Goal: Information Seeking & Learning: Find specific fact

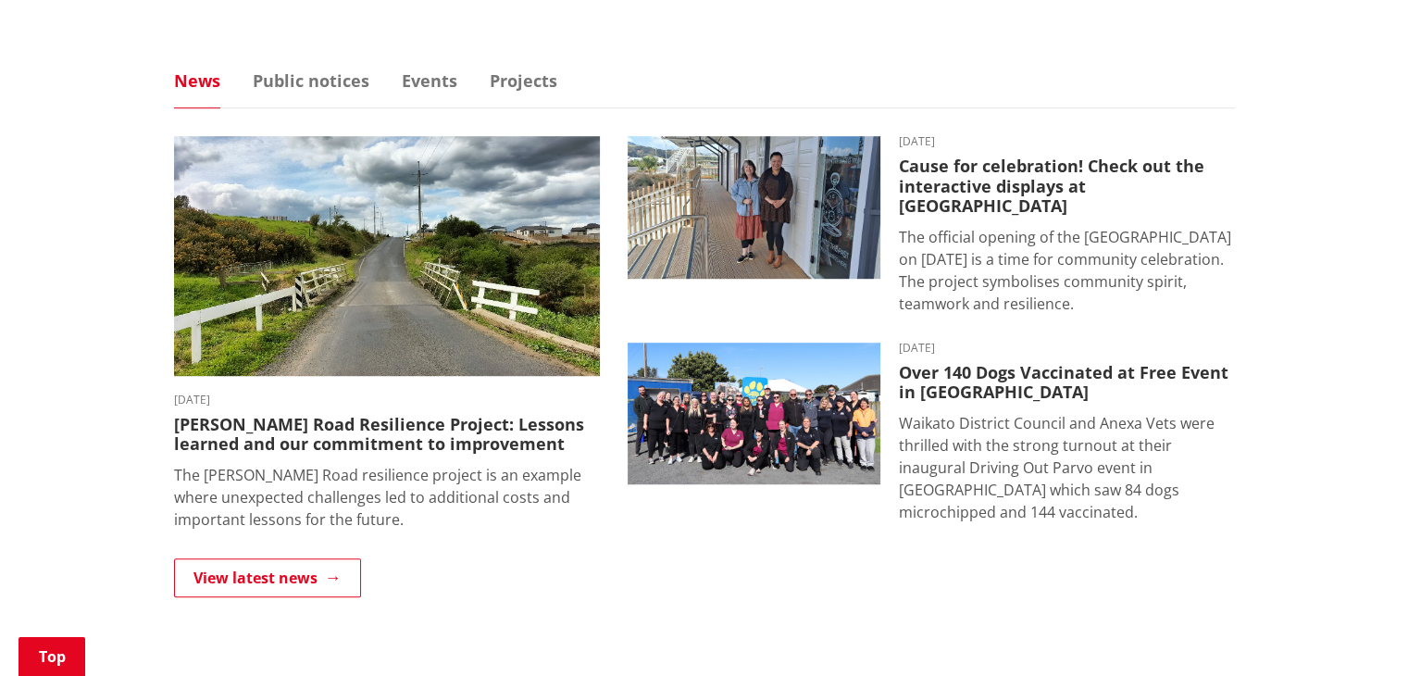
scroll to position [1158, 0]
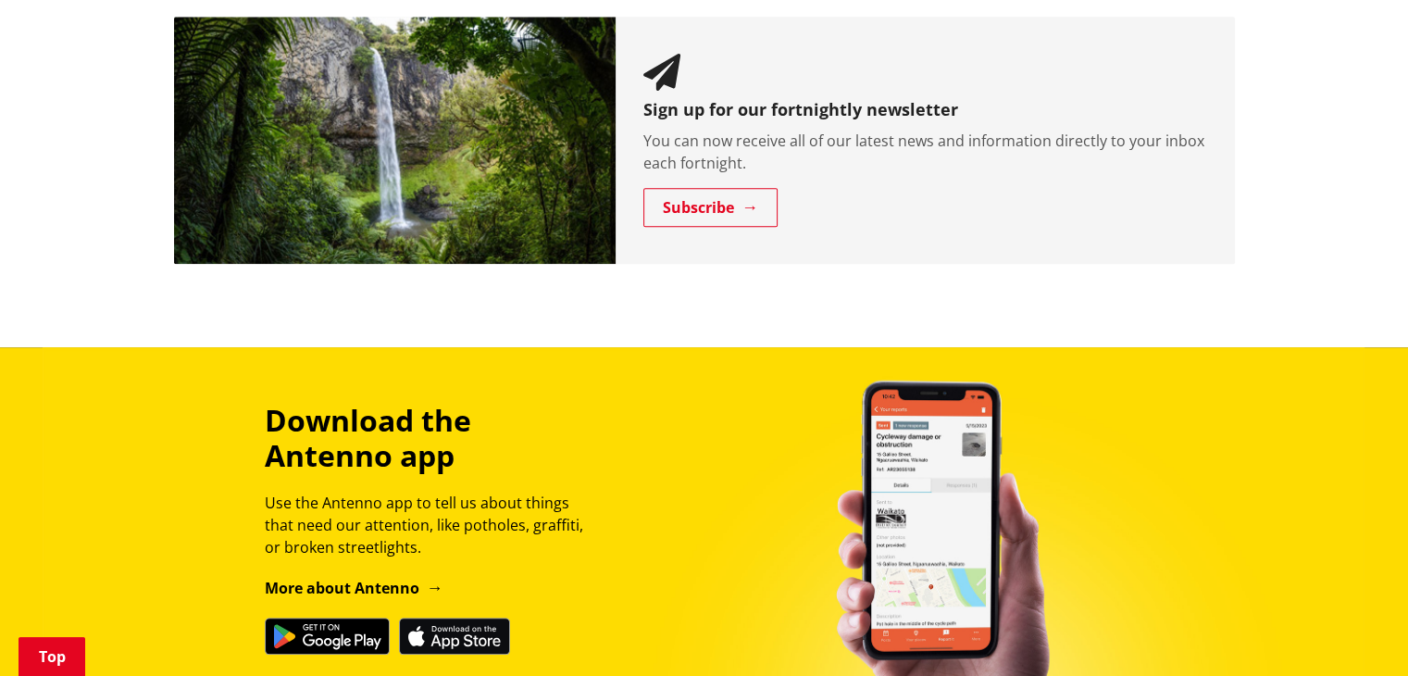
click at [1201, 393] on div "Download the Antenno app Use the Antenno app to tell us about things that need …" at bounding box center [704, 529] width 1408 height 364
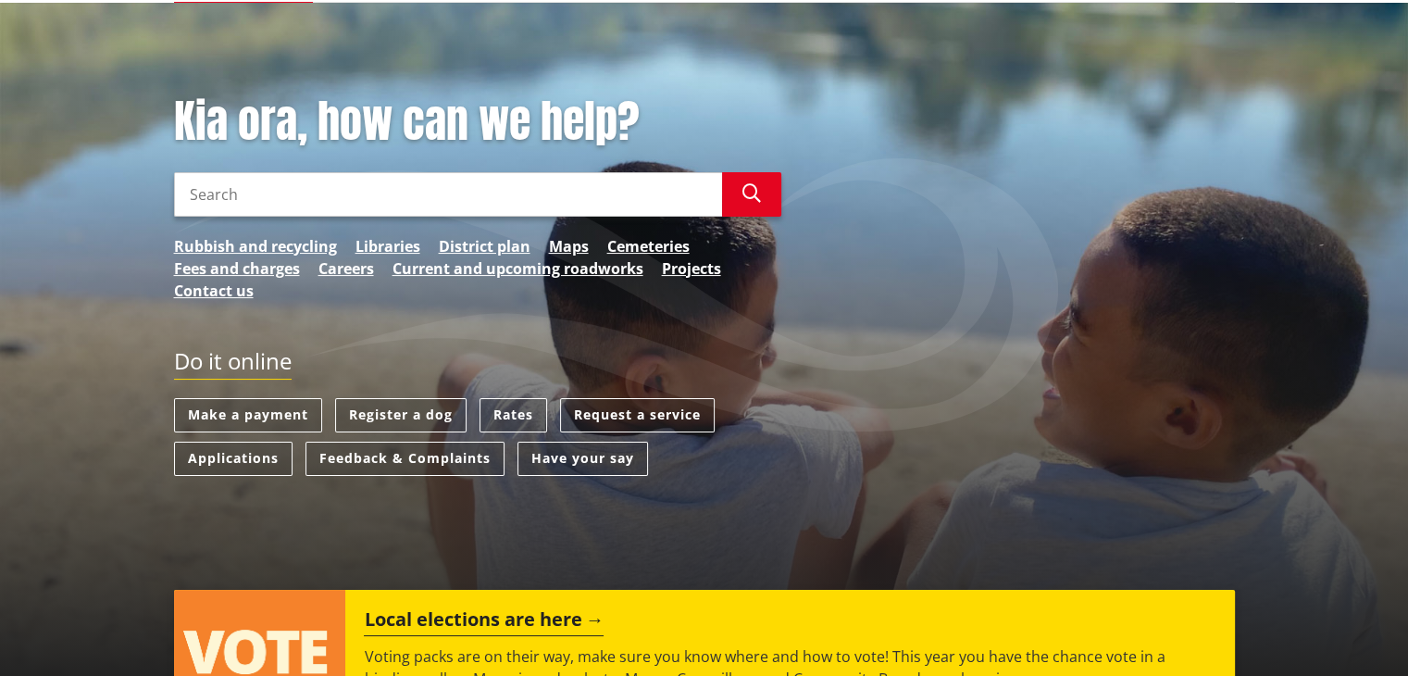
scroll to position [0, 0]
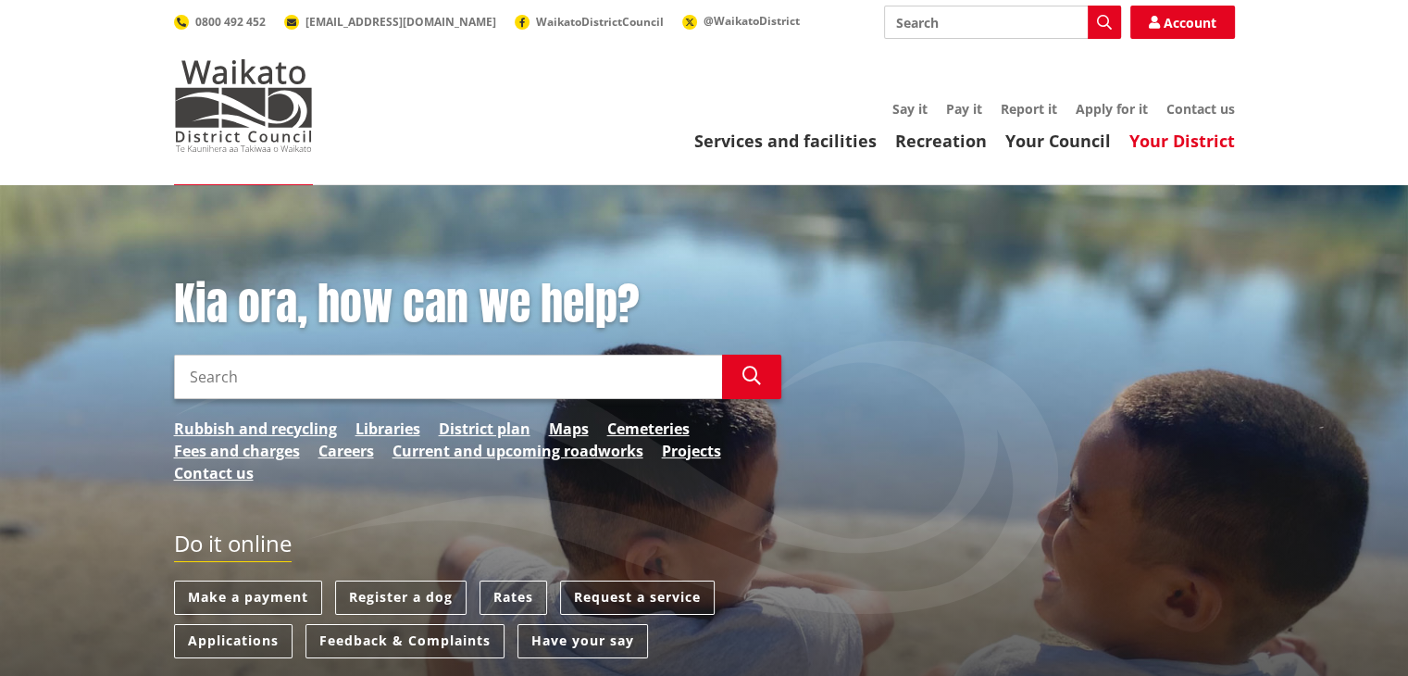
click at [1173, 147] on link "Your District" at bounding box center [1183, 141] width 106 height 22
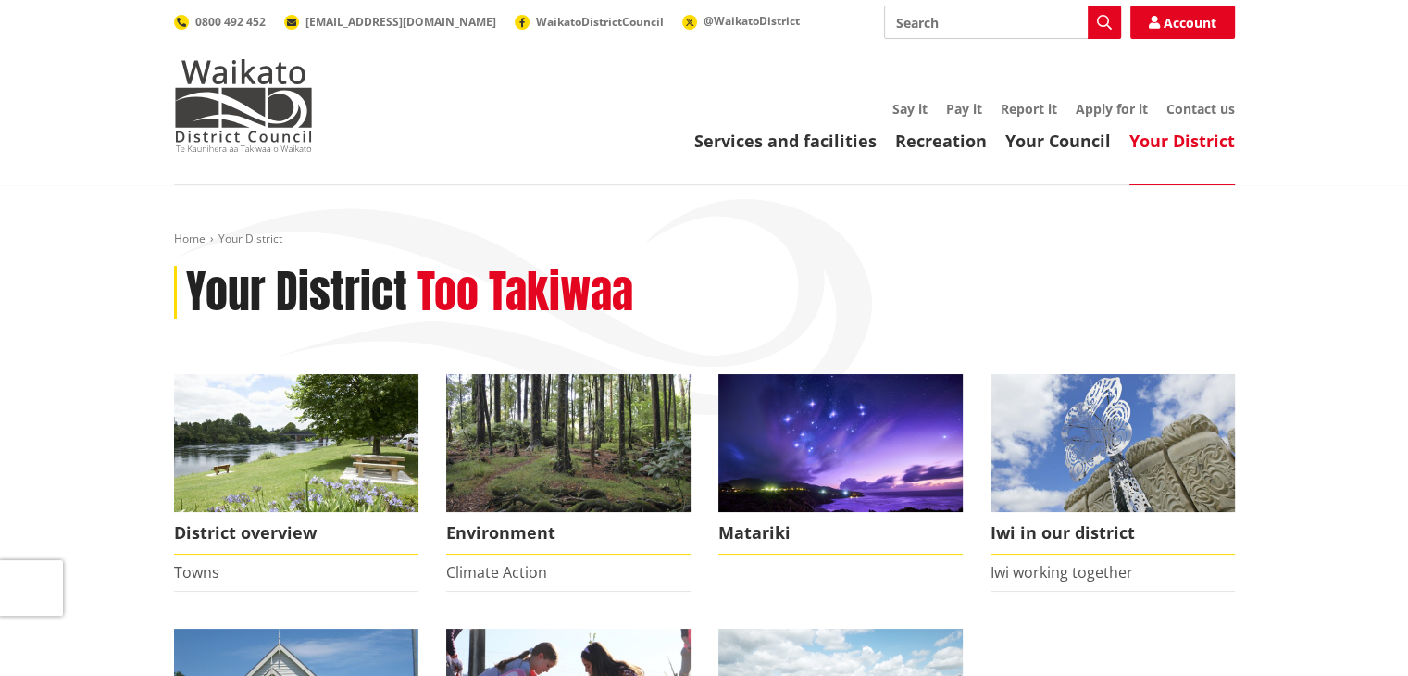
click at [993, 26] on input "Search" at bounding box center [1002, 22] width 237 height 33
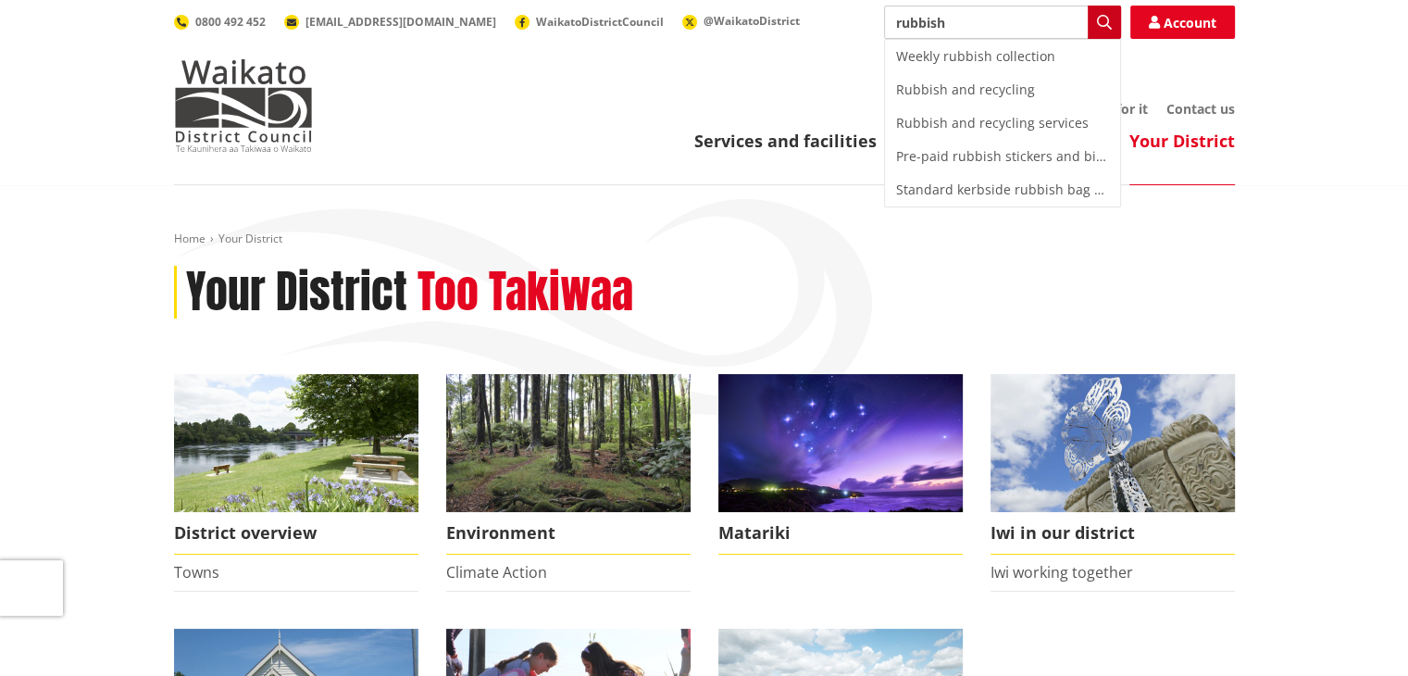
click at [1106, 28] on icon "button" at bounding box center [1104, 22] width 15 height 15
click at [1007, 57] on div "Weekly rubbish collection" at bounding box center [1002, 56] width 235 height 33
type input "Weekly rubbish collection"
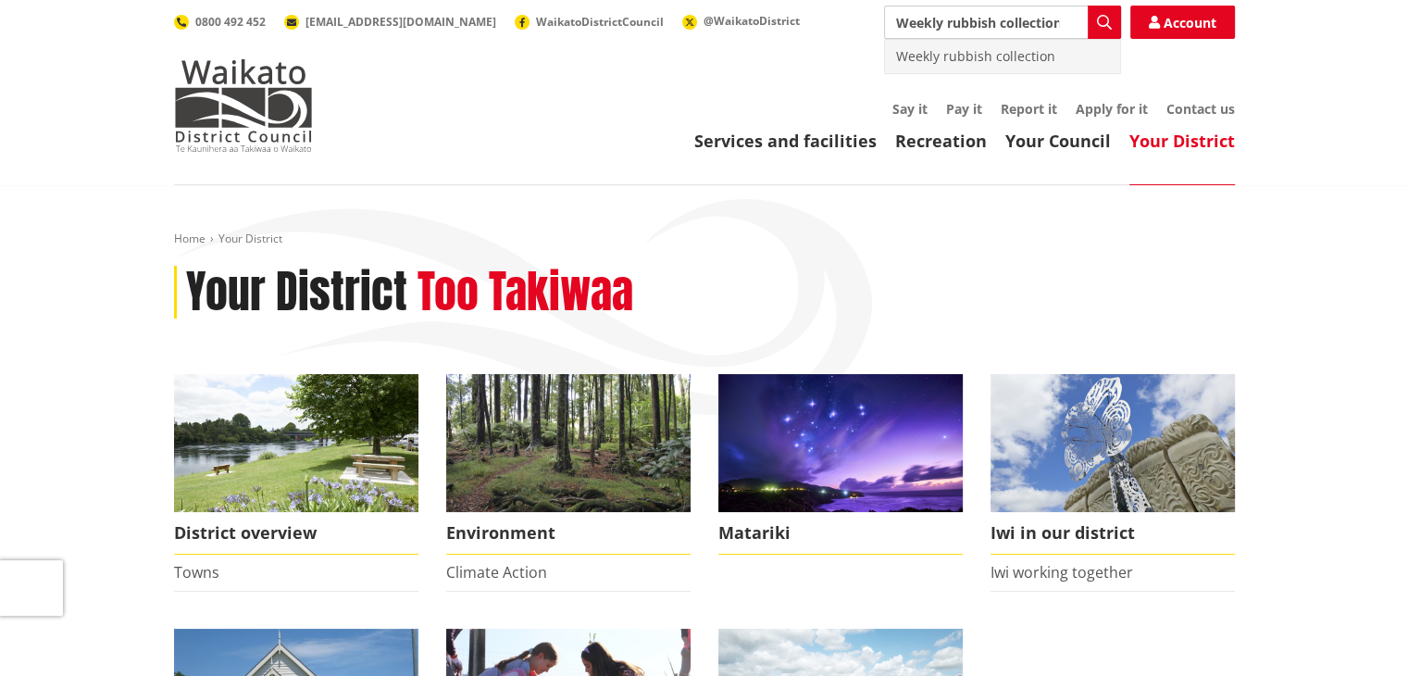
click at [989, 66] on div "Weekly rubbish collection" at bounding box center [1002, 56] width 235 height 33
click at [1019, 54] on div "Weekly rubbish collection" at bounding box center [1002, 56] width 235 height 33
click at [1107, 26] on icon "button" at bounding box center [1104, 22] width 15 height 15
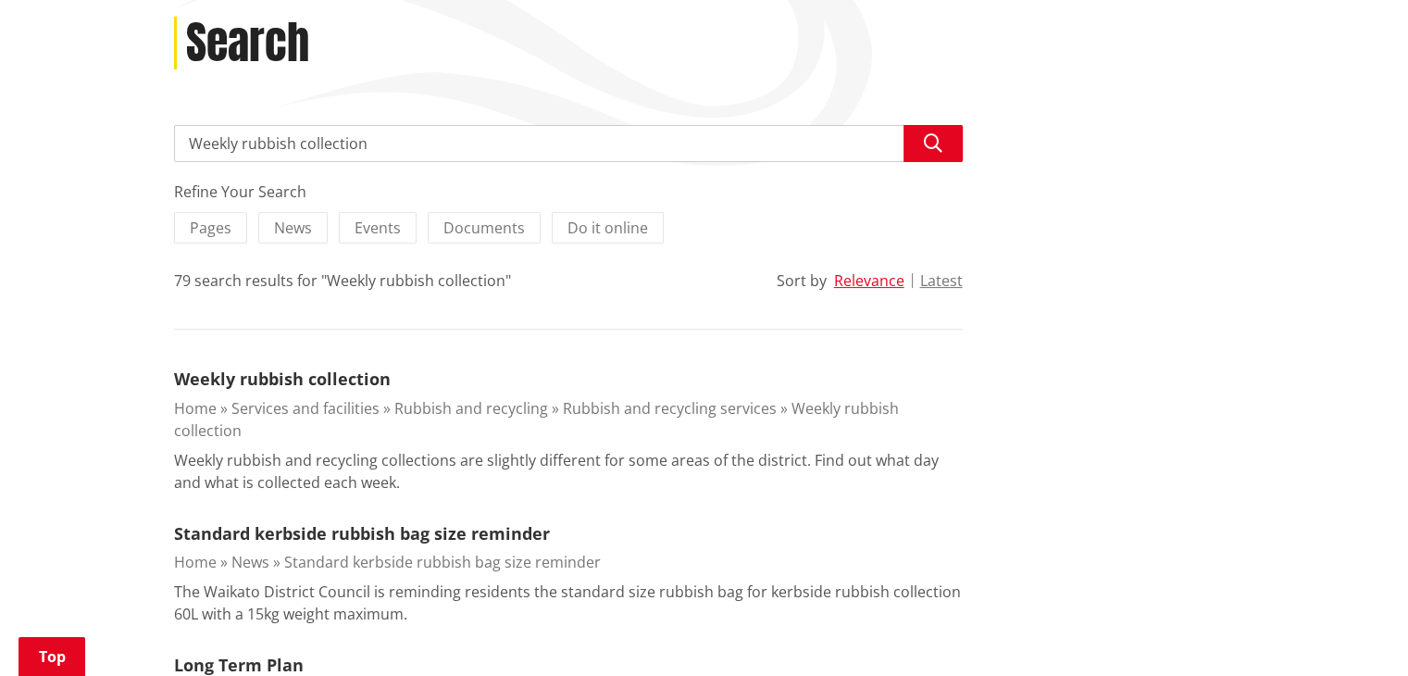
scroll to position [505, 0]
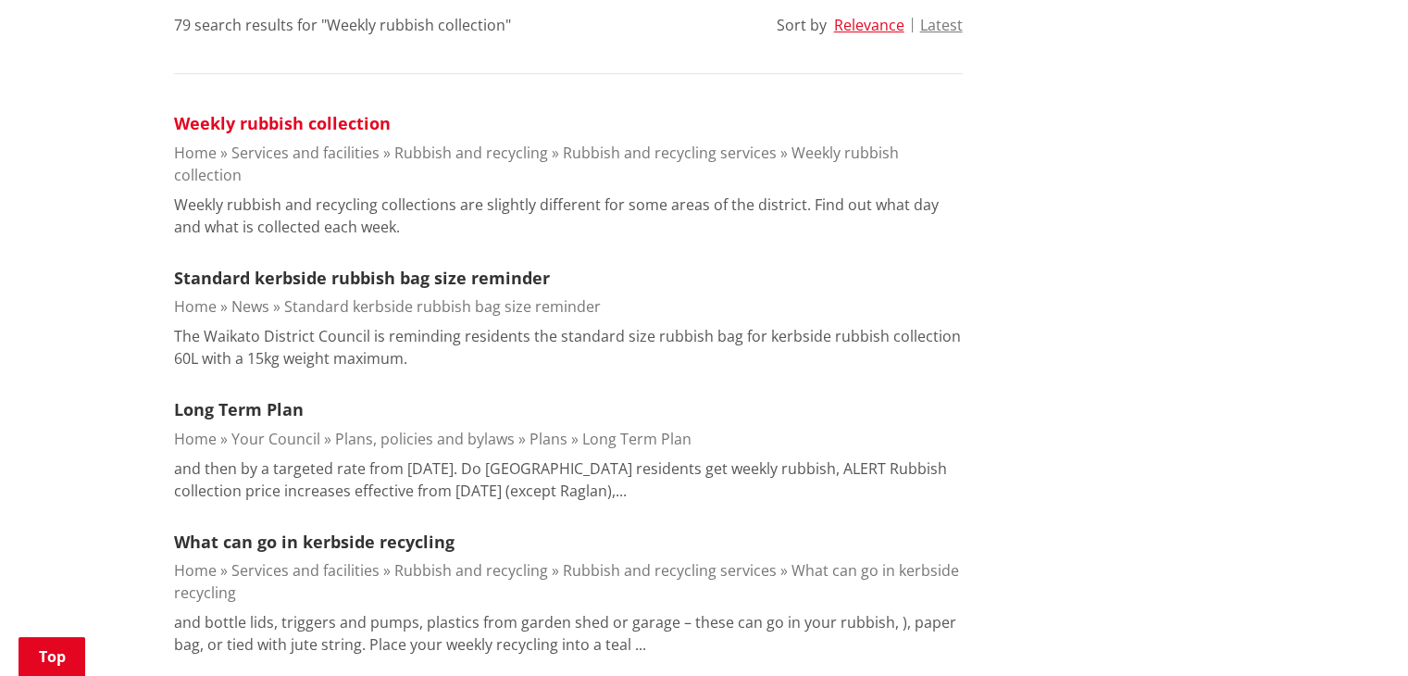
click at [315, 127] on link "Weekly rubbish collection" at bounding box center [282, 123] width 217 height 22
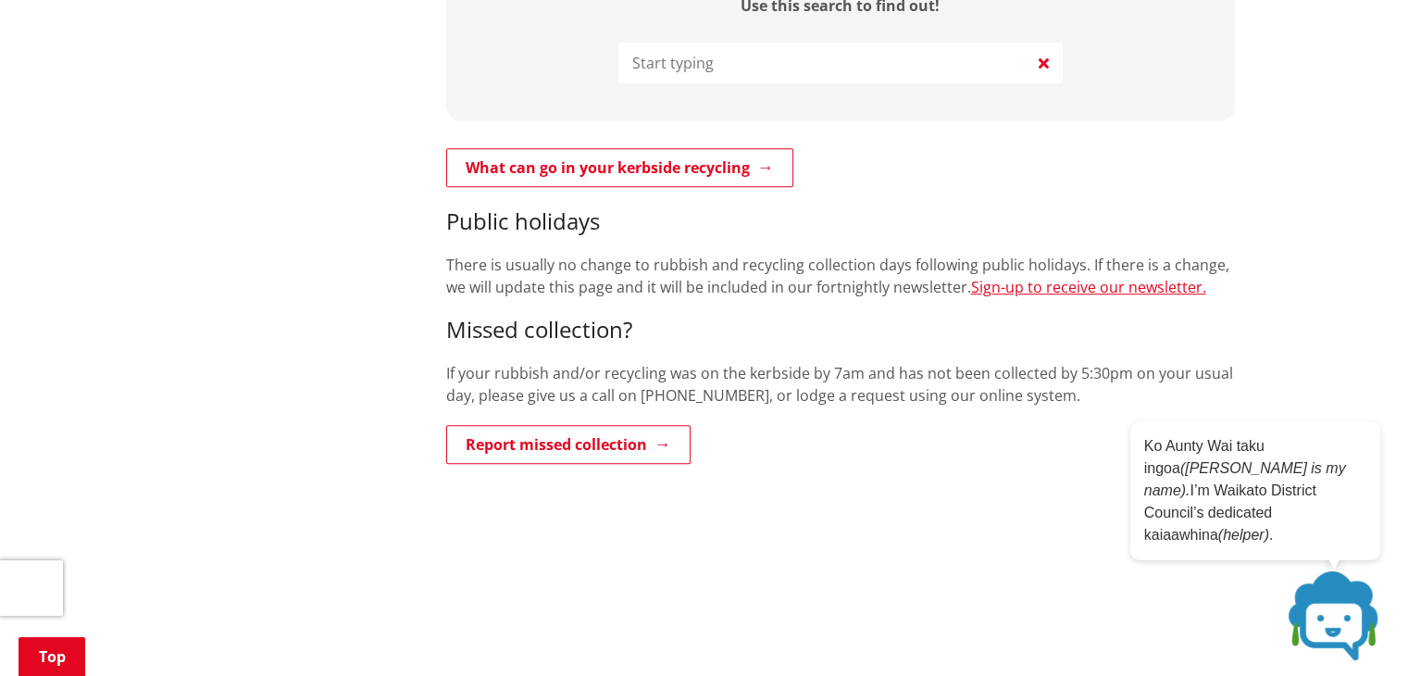
scroll to position [941, 0]
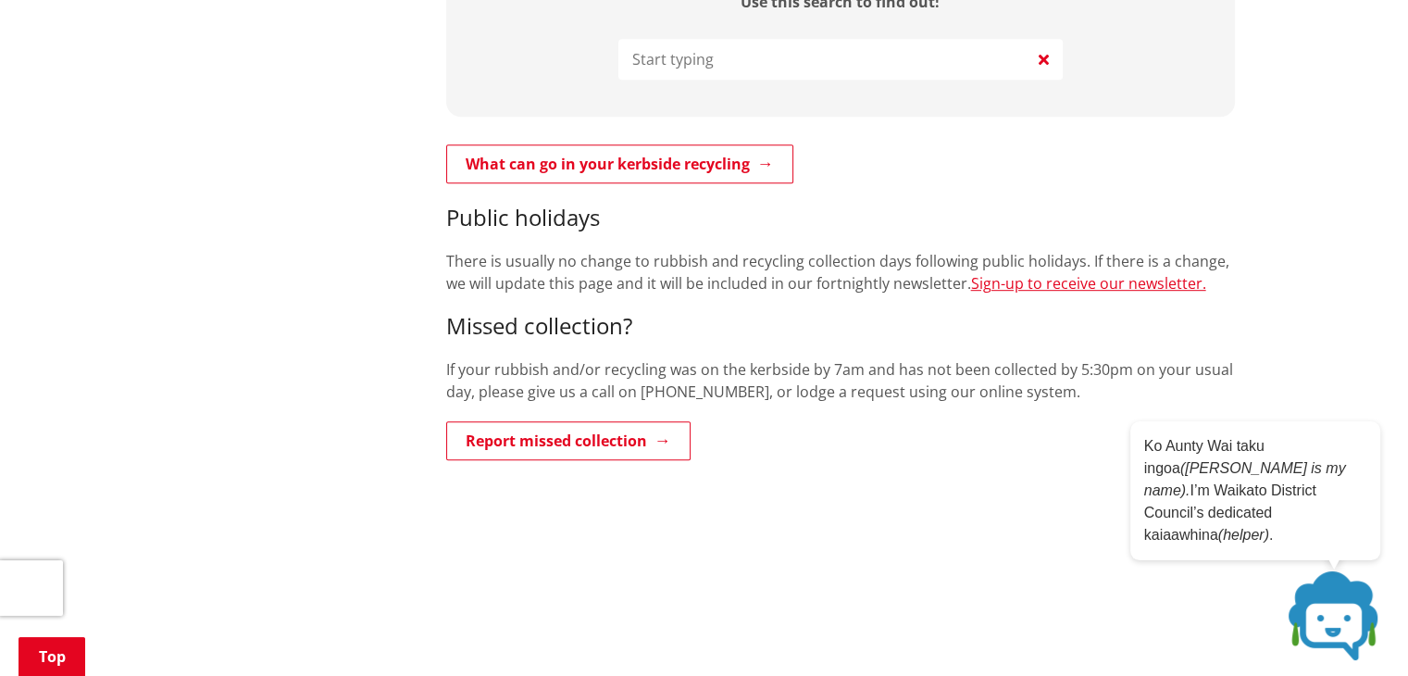
click at [557, 208] on h3 "Public holidays" at bounding box center [840, 218] width 789 height 27
click at [696, 250] on p "There is usually no change to rubbish and recycling collection days following p…" at bounding box center [840, 272] width 789 height 44
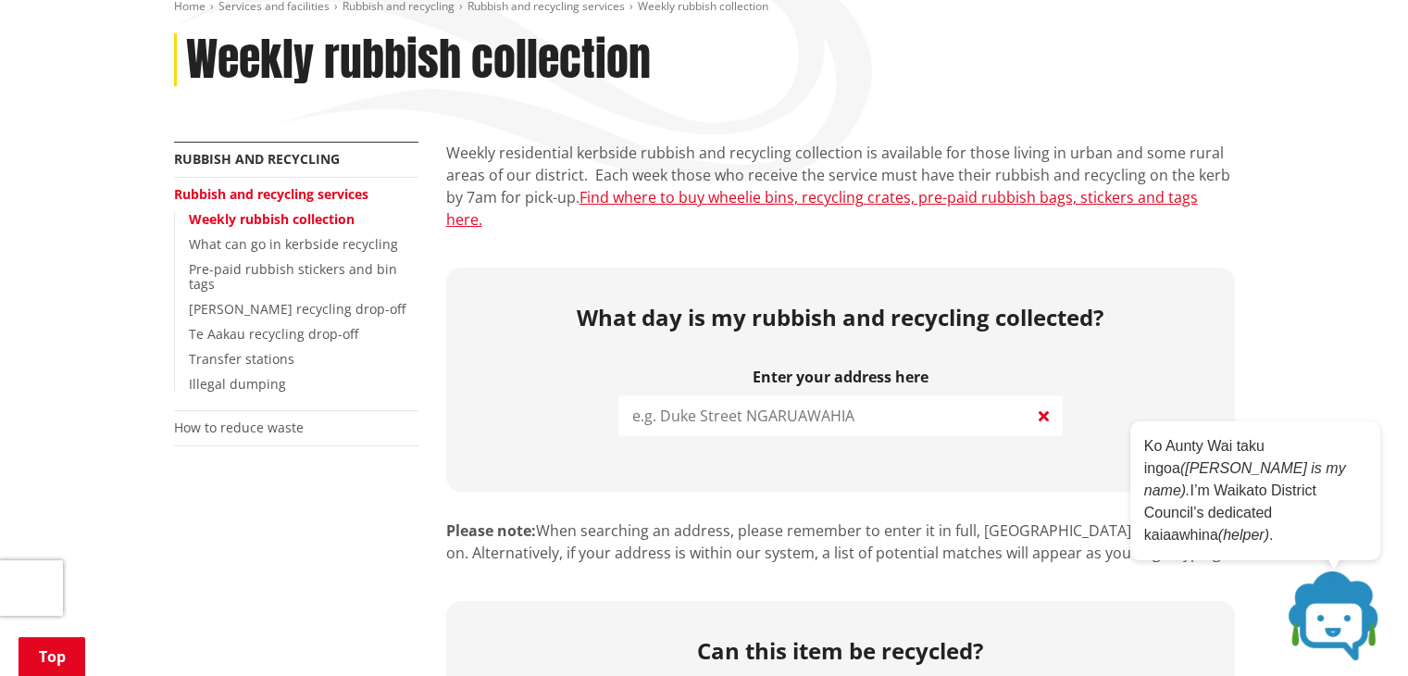
scroll to position [237, 0]
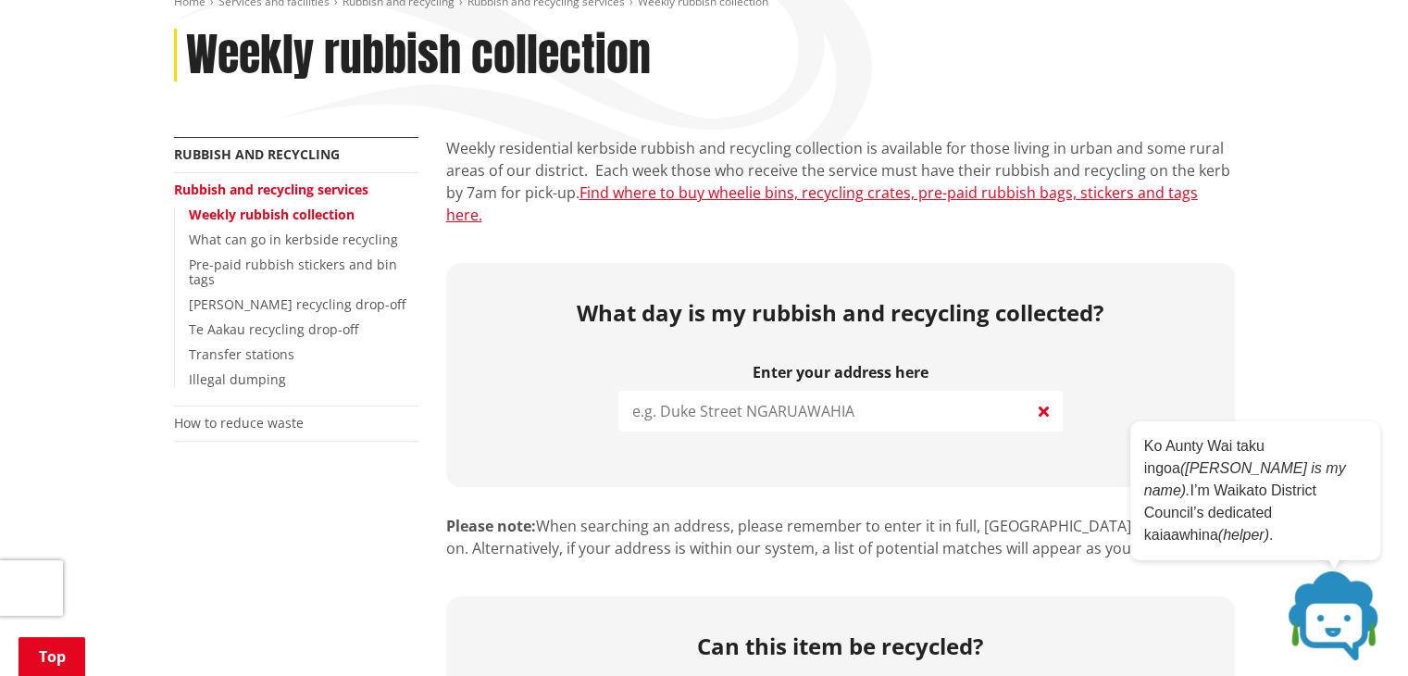
click at [931, 391] on input "search" at bounding box center [841, 411] width 444 height 41
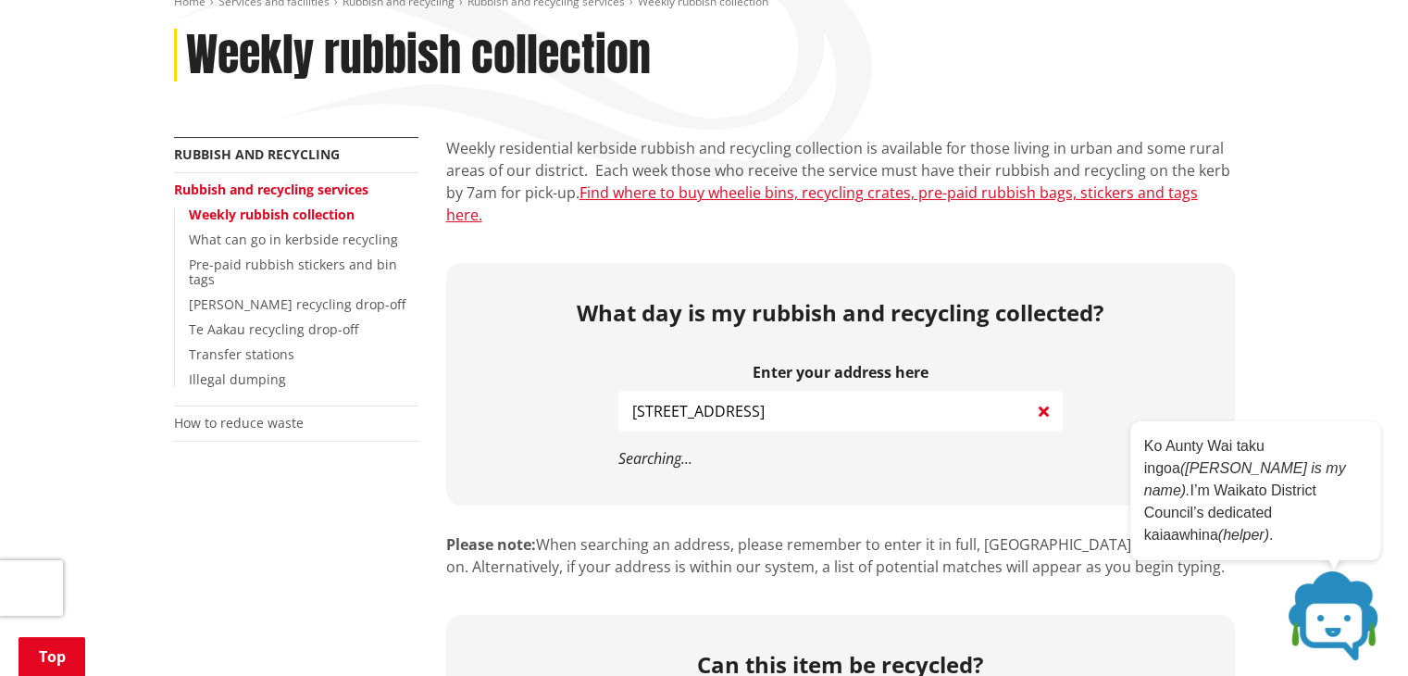
type input "18 river road"
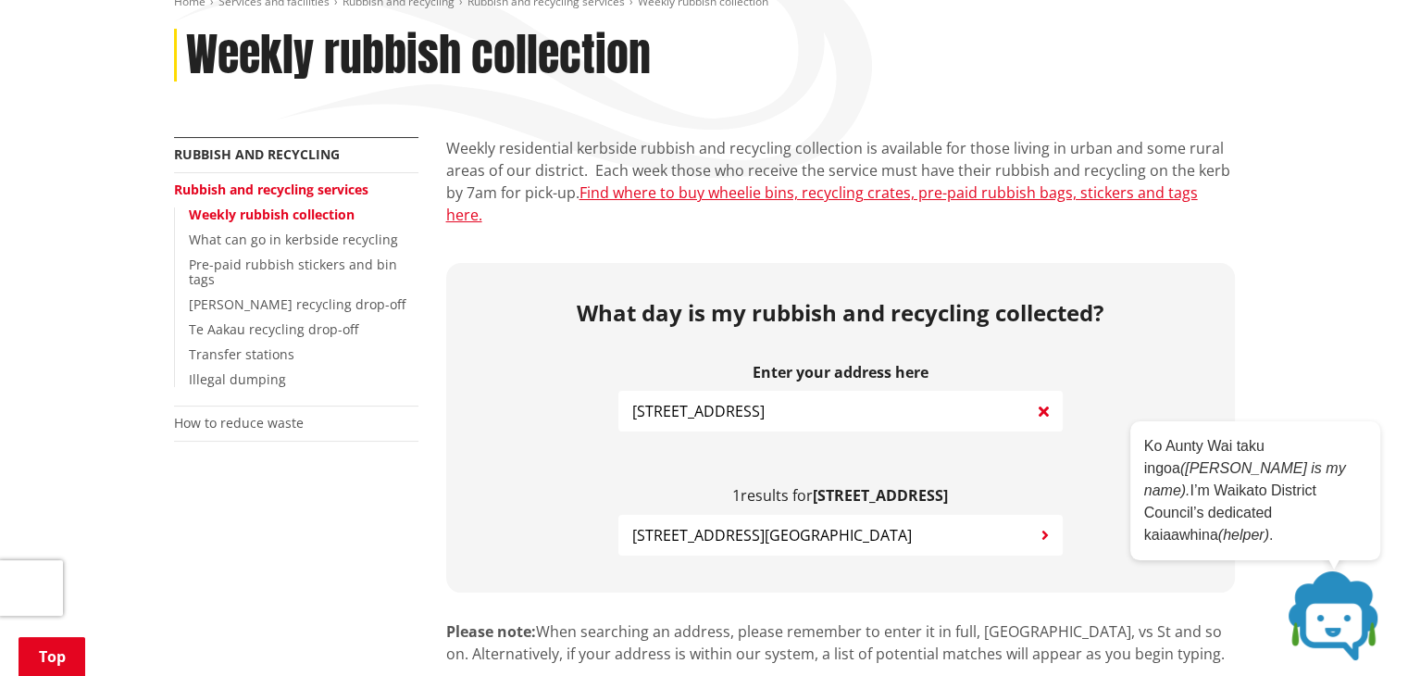
click at [853, 515] on button "18 River Road NGARUAWAHIA" at bounding box center [841, 535] width 444 height 41
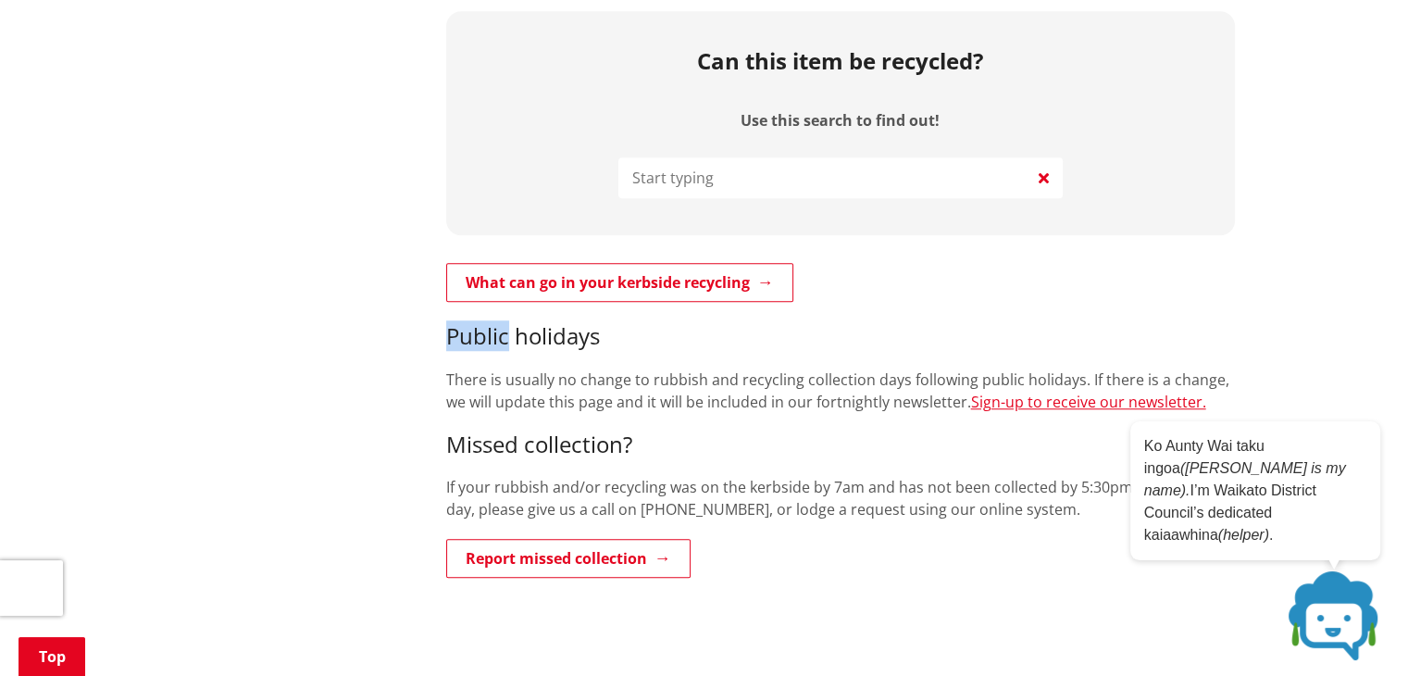
scroll to position [1499, 0]
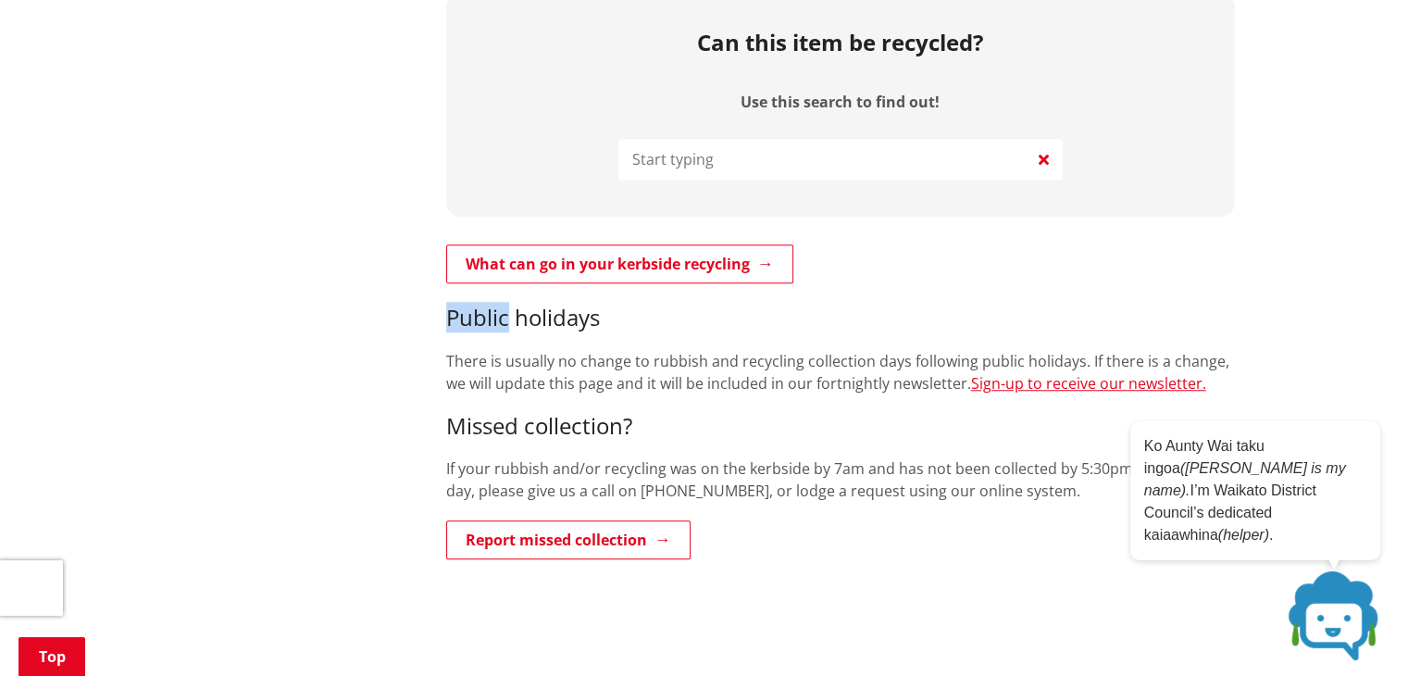
click at [888, 359] on div "What can go in your kerbside recycling Public holidays There is usually no chan…" at bounding box center [840, 403] width 789 height 319
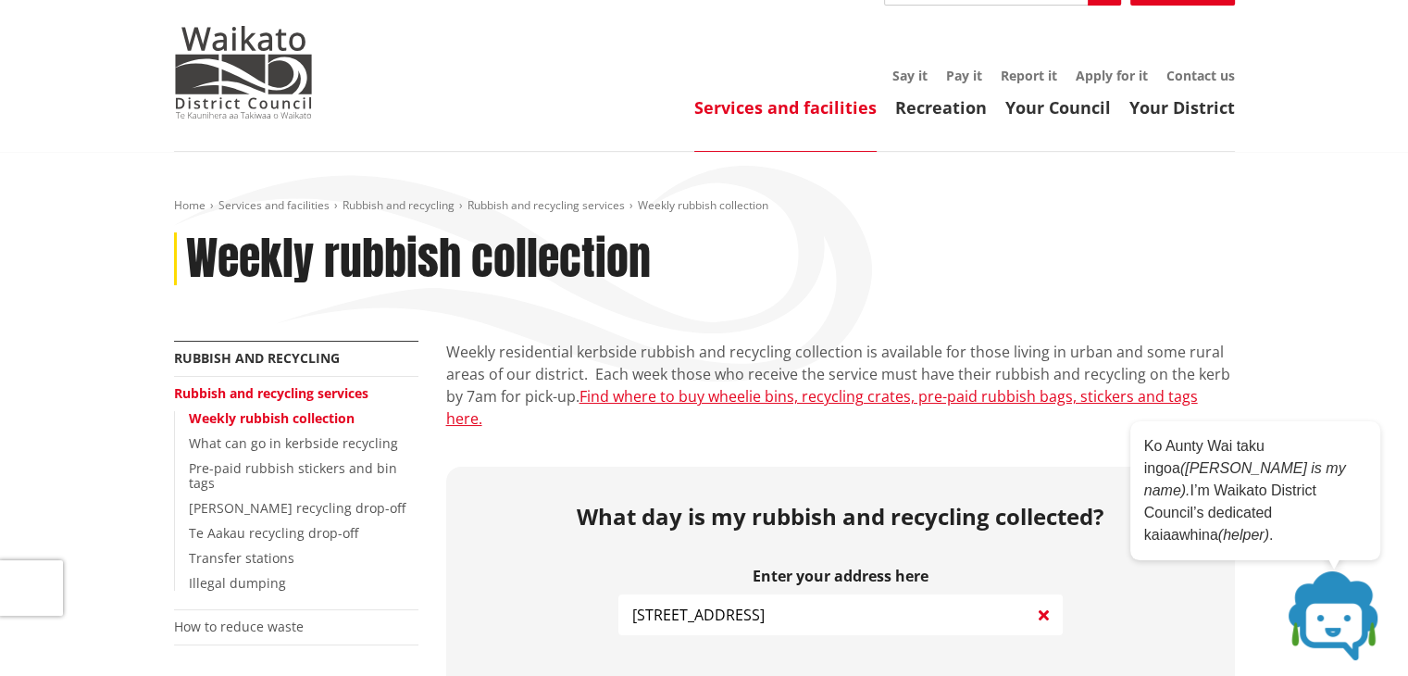
scroll to position [0, 0]
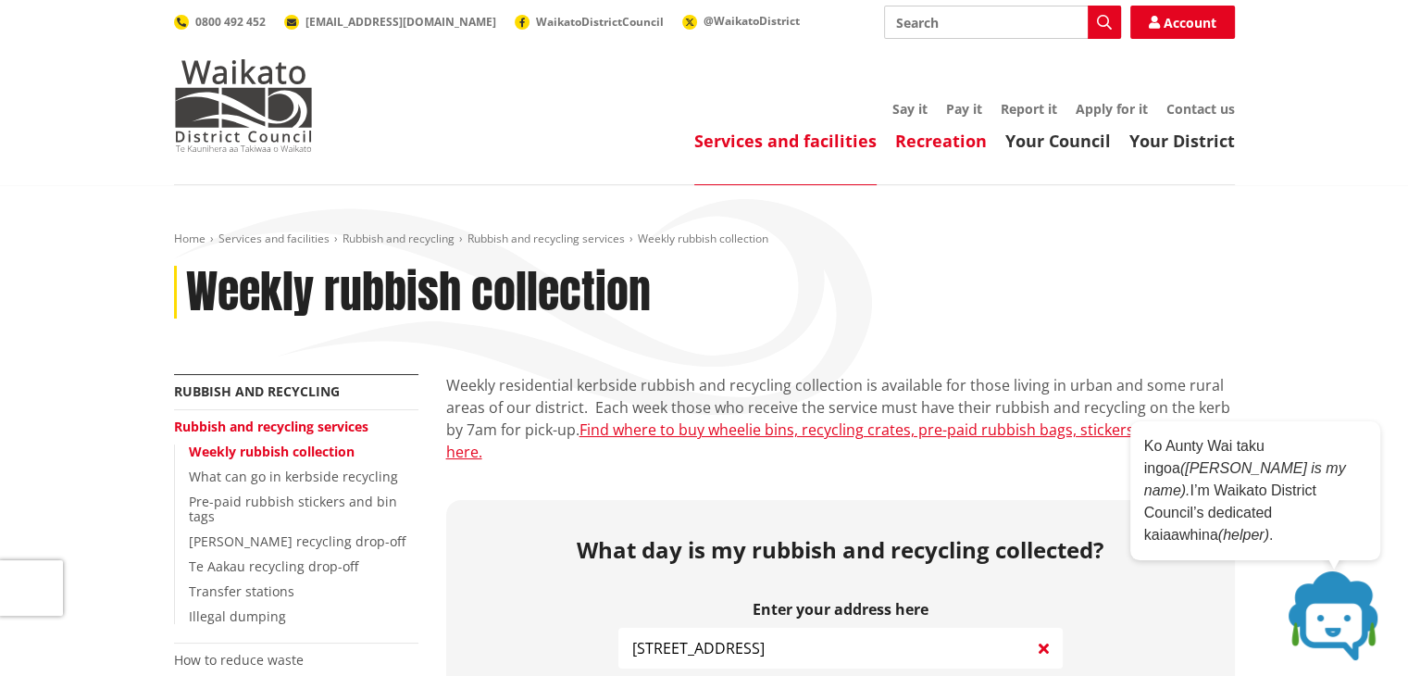
click at [944, 148] on link "Recreation" at bounding box center [941, 141] width 92 height 22
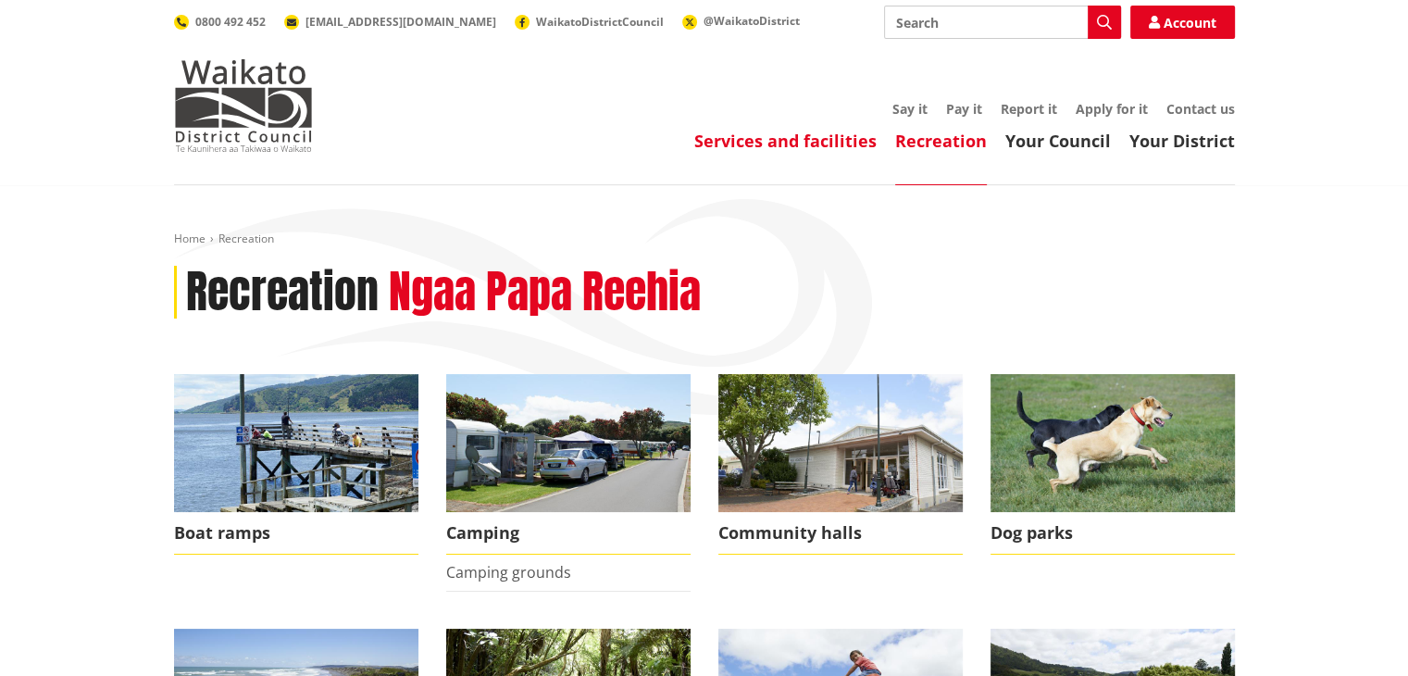
click at [822, 145] on link "Services and facilities" at bounding box center [785, 141] width 182 height 22
click at [1011, 23] on input "Search" at bounding box center [1002, 22] width 237 height 33
type input "r"
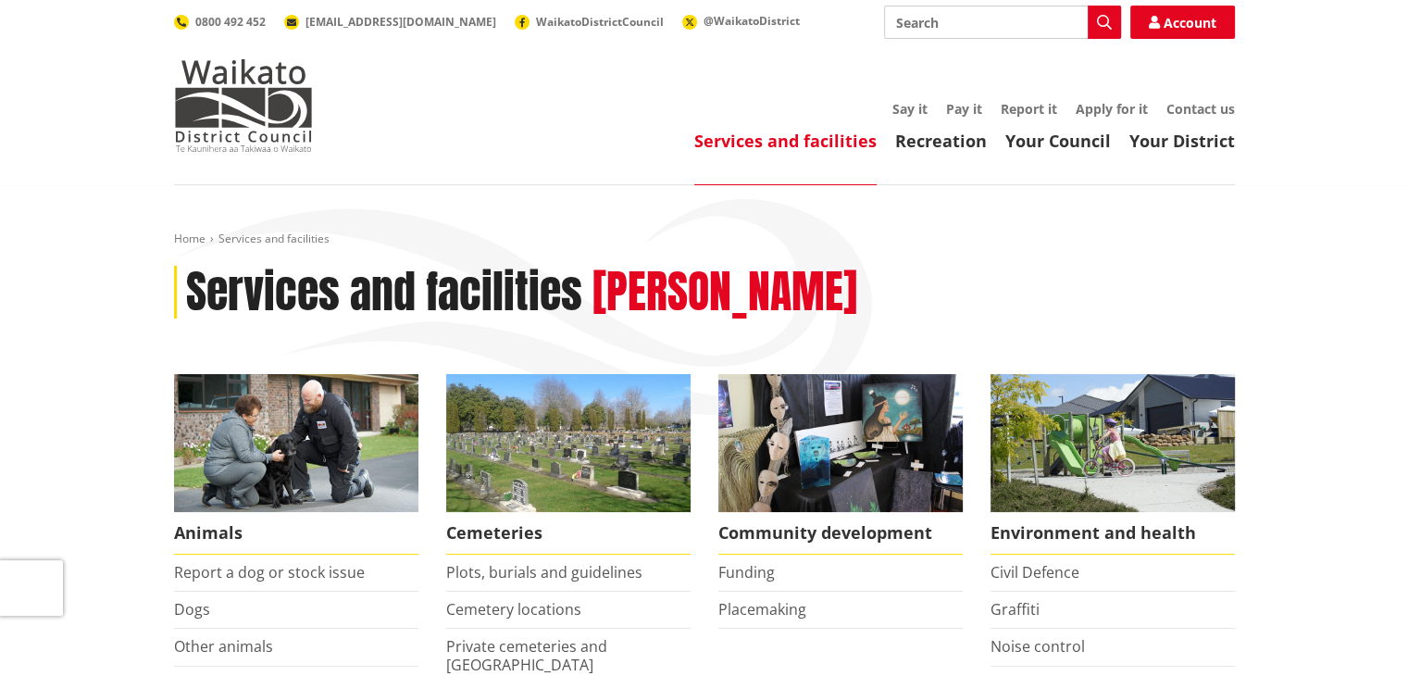
click at [963, 19] on input "Search" at bounding box center [1002, 22] width 237 height 33
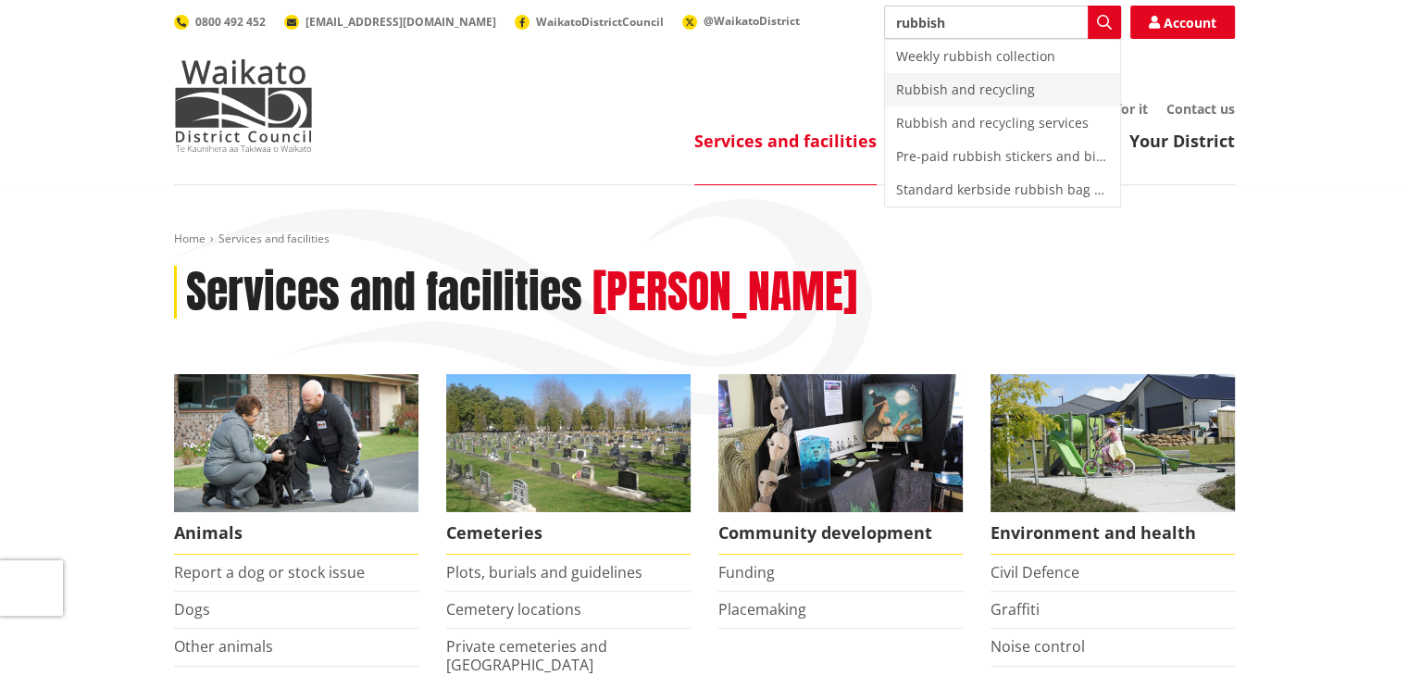
click at [964, 92] on div "Rubbish and recycling" at bounding box center [1002, 89] width 235 height 33
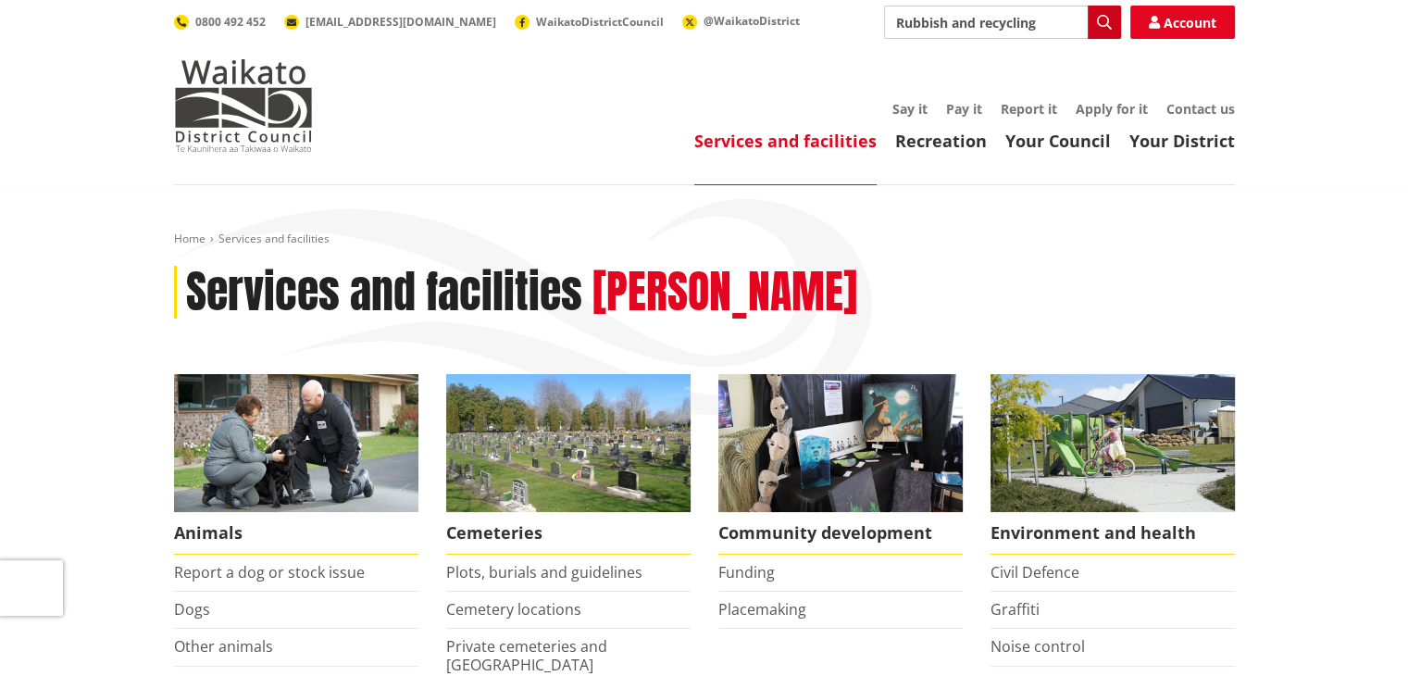
type input "Rubbish and recycling"
click at [1104, 22] on icon "button" at bounding box center [1104, 22] width 15 height 15
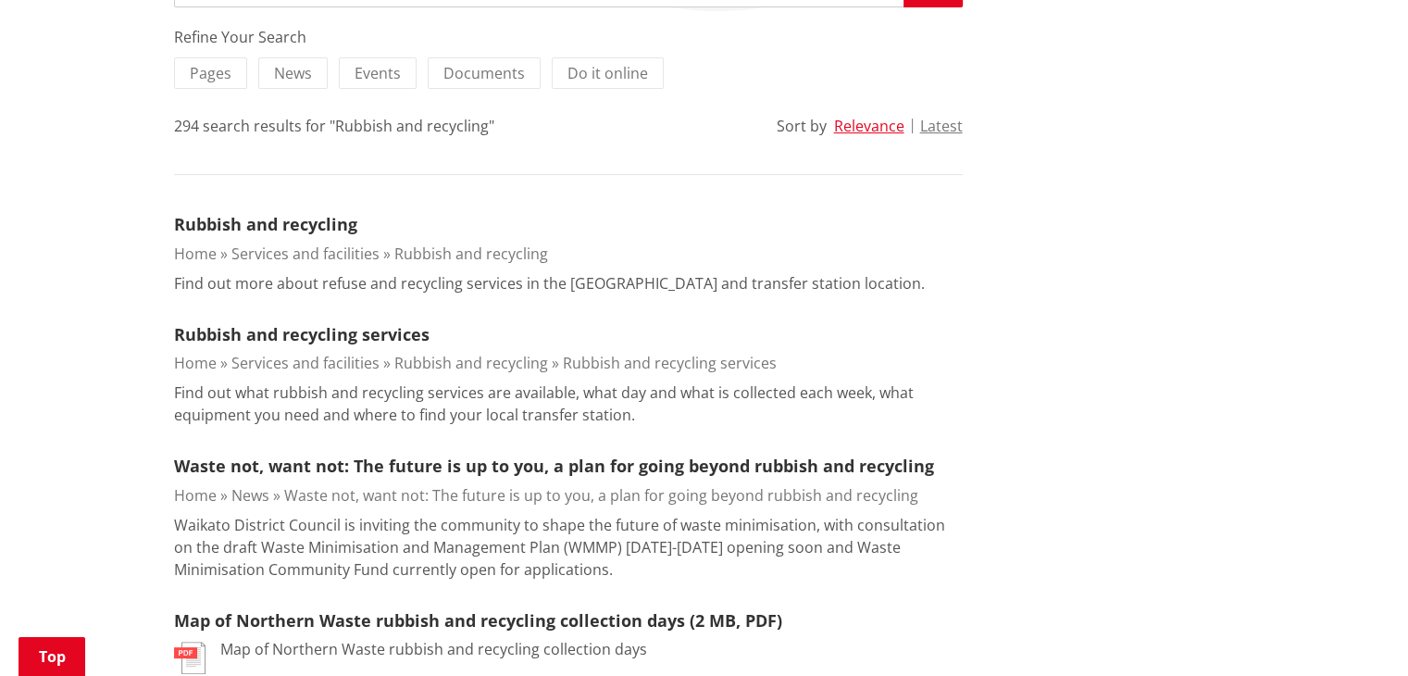
scroll to position [405, 0]
click at [349, 322] on link "Rubbish and recycling services" at bounding box center [302, 333] width 256 height 22
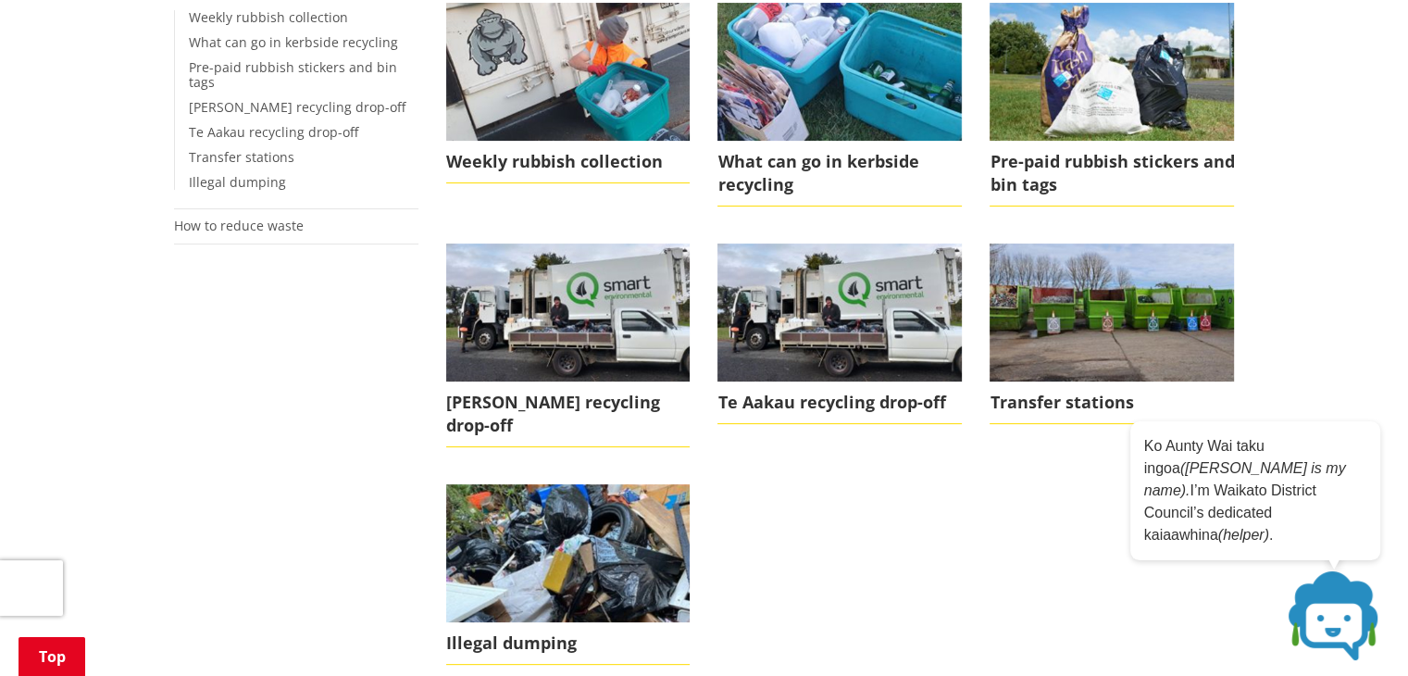
scroll to position [428, 0]
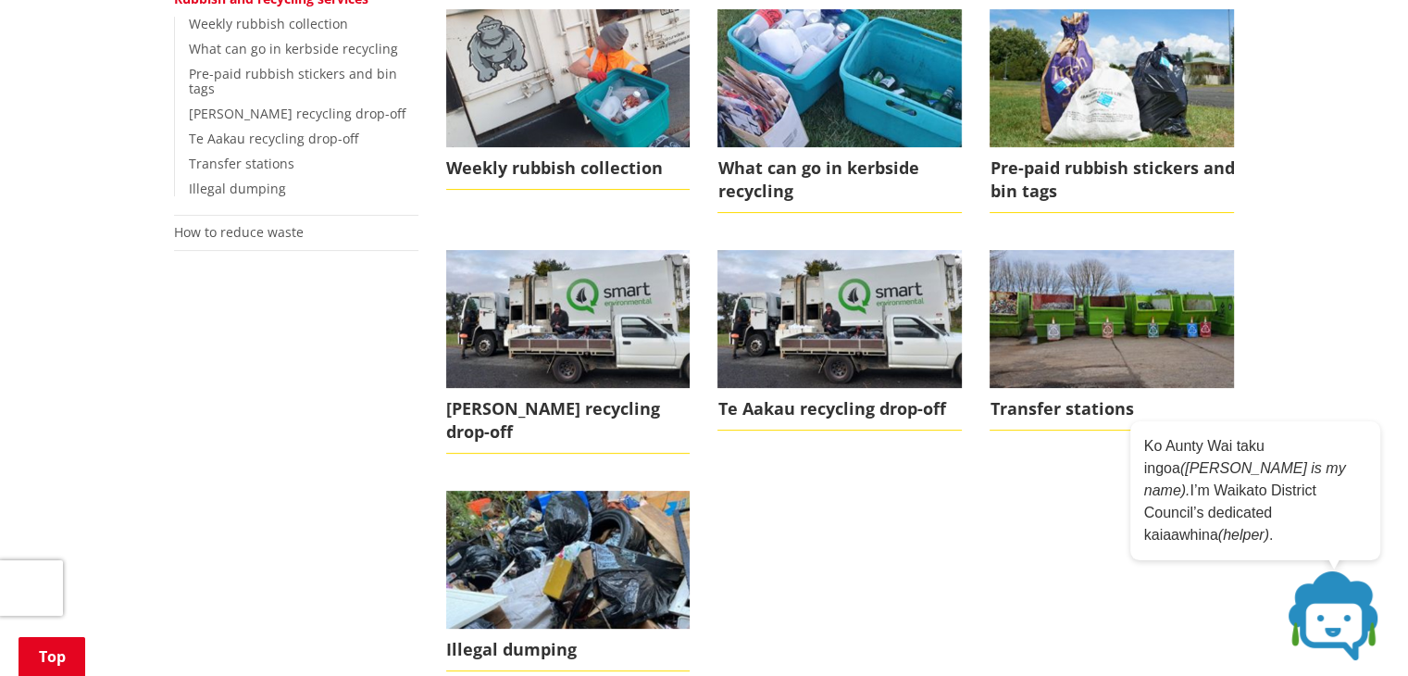
click at [620, 173] on span "Weekly rubbish collection" at bounding box center [568, 168] width 244 height 43
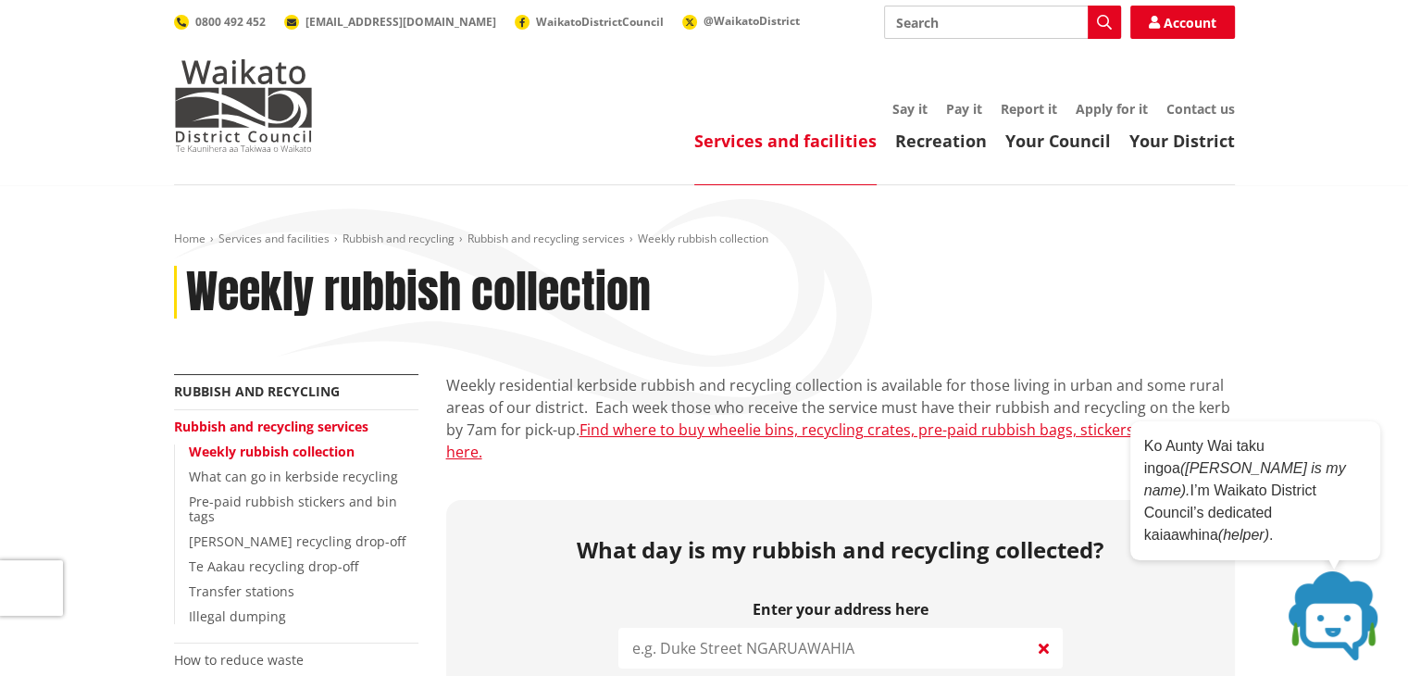
click at [983, 19] on input "Search" at bounding box center [1002, 22] width 237 height 33
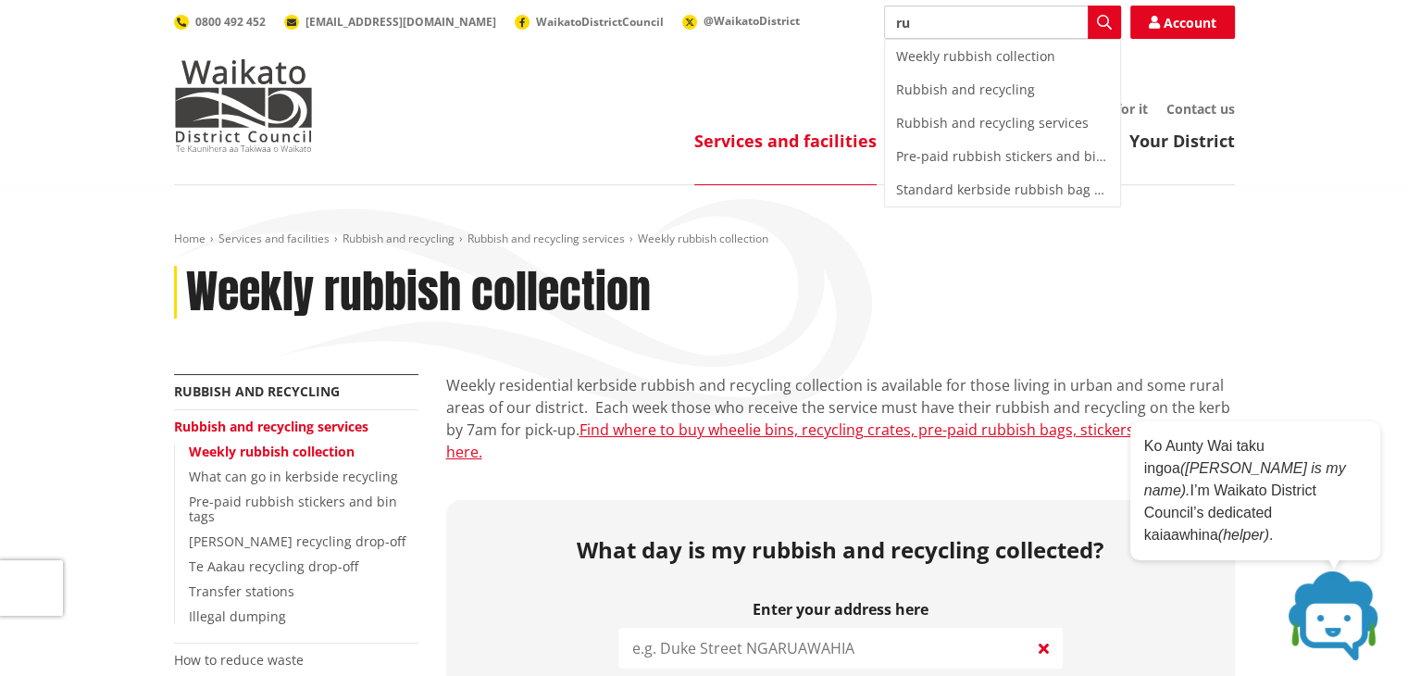
type input "r"
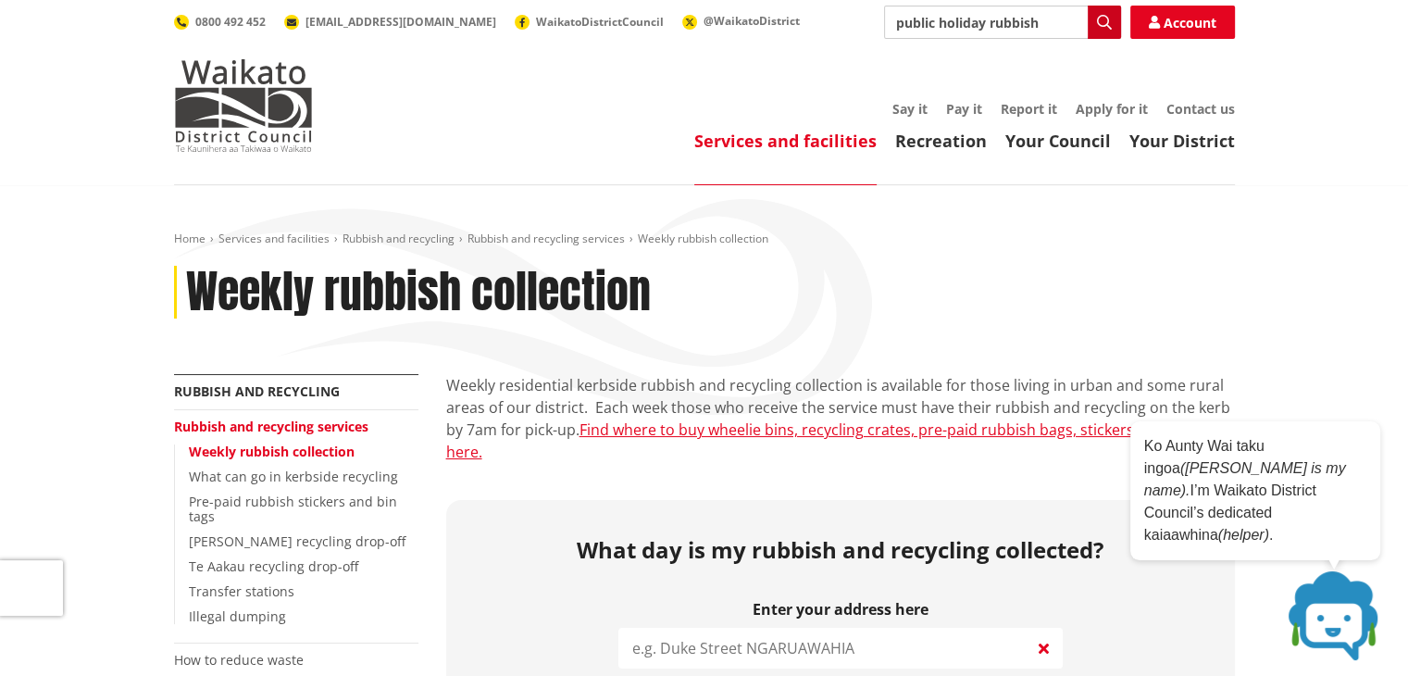
type input "public holiday rubbish"
click at [1113, 15] on button "Search" at bounding box center [1104, 22] width 33 height 33
click at [1106, 22] on icon "button" at bounding box center [1104, 22] width 15 height 15
click at [1095, 35] on button "Search" at bounding box center [1104, 22] width 33 height 33
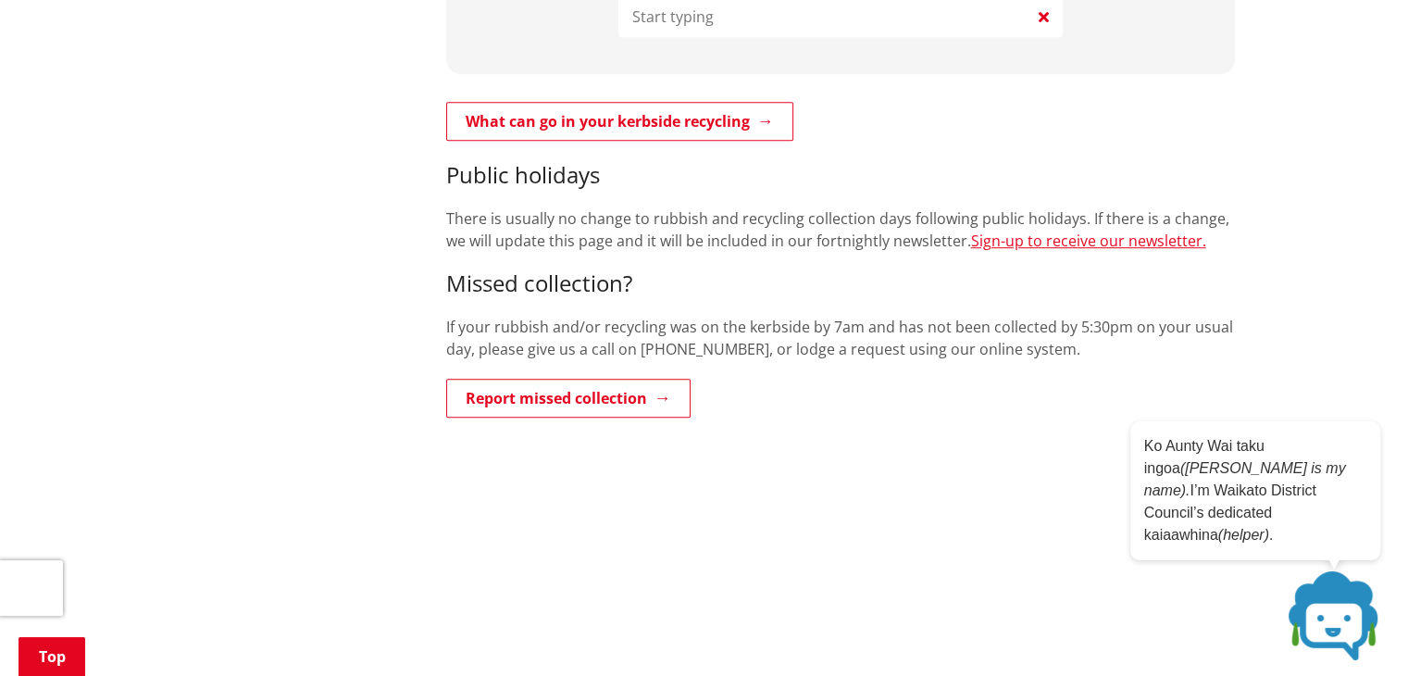
scroll to position [989, 0]
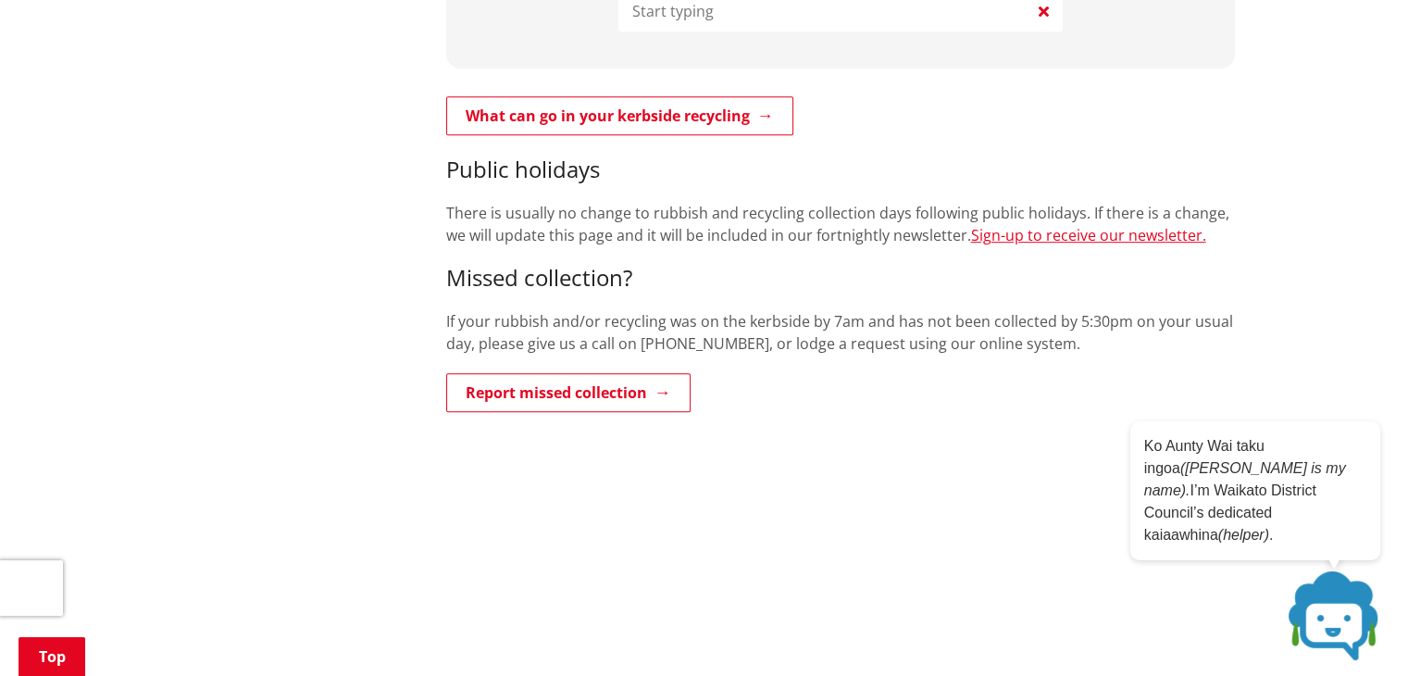
click at [1266, 269] on div "Home Services and facilities Rubbish and recycling Rubbish and recycling servic…" at bounding box center [704, 326] width 1408 height 2261
click at [1049, 225] on link "Sign-up to receive our newsletter." at bounding box center [1088, 235] width 235 height 20
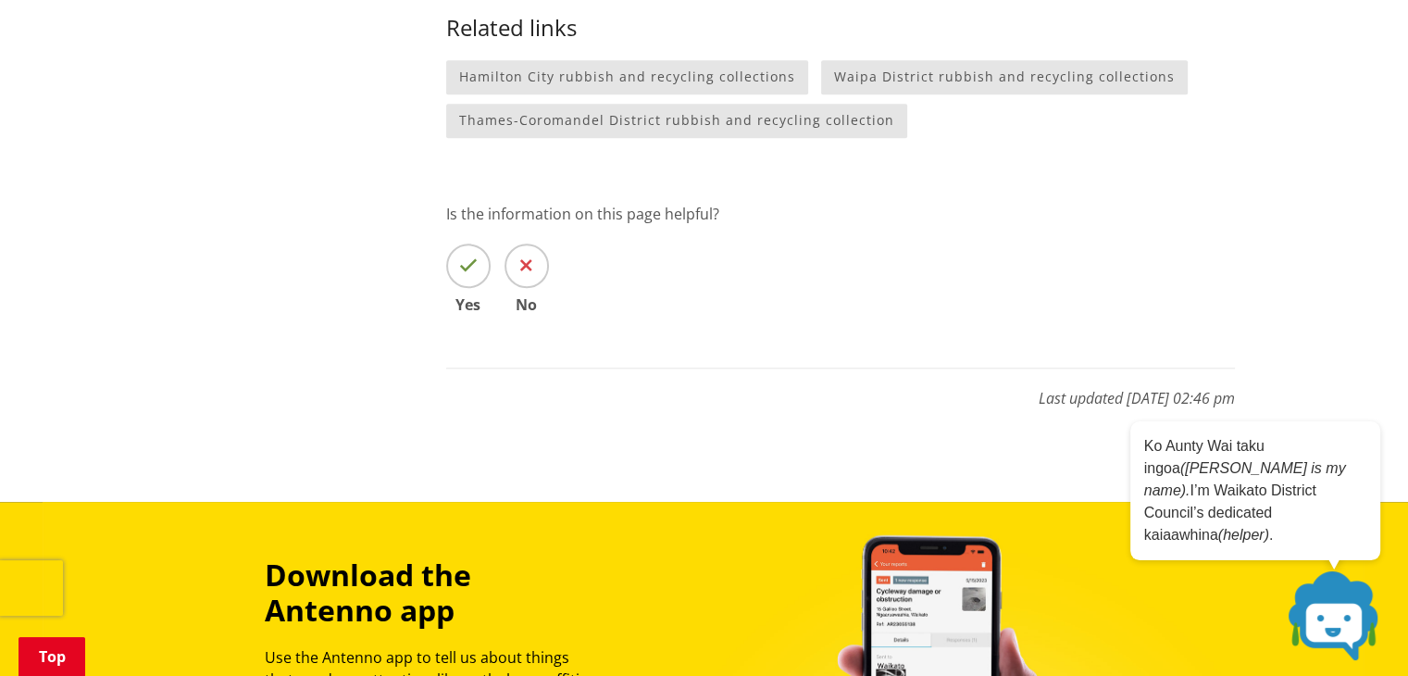
scroll to position [2000, 0]
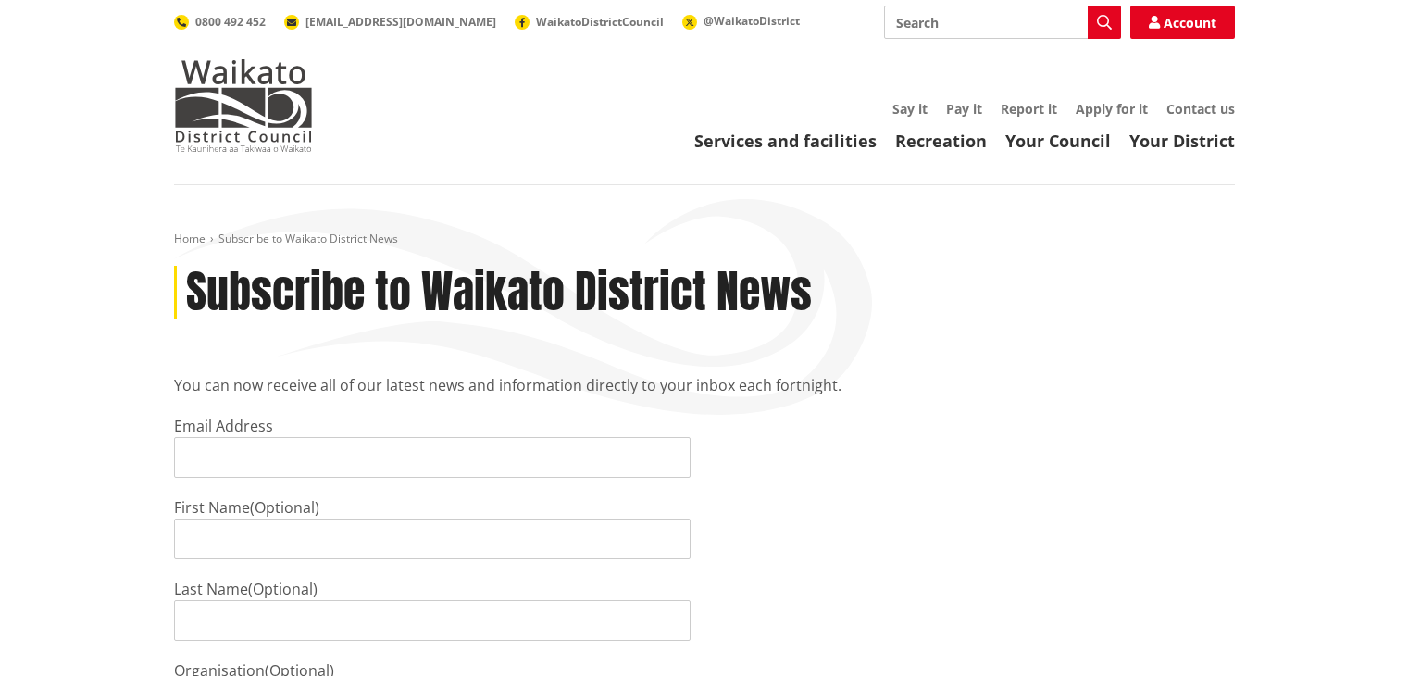
scroll to position [67, 0]
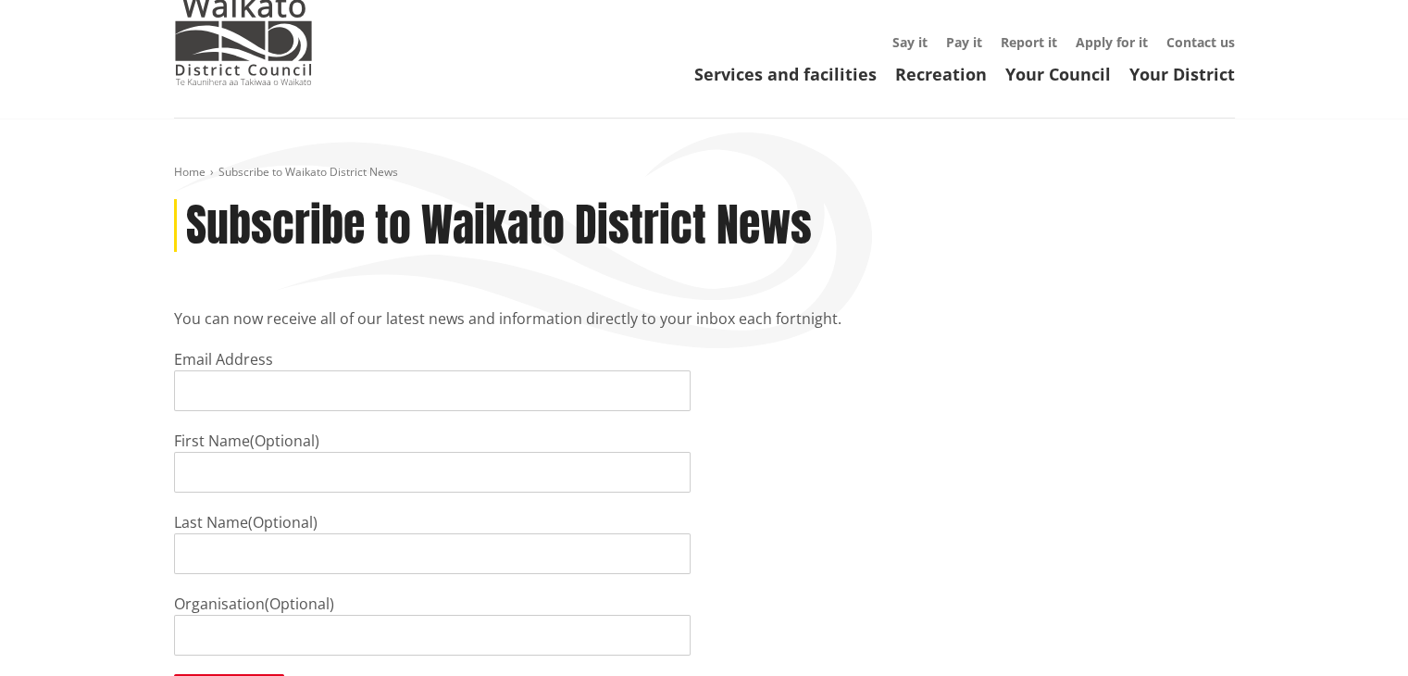
click at [1068, 437] on div "Email Address First Name (Optional) Last Name (Optional) Organisation (Optional…" at bounding box center [704, 532] width 1089 height 368
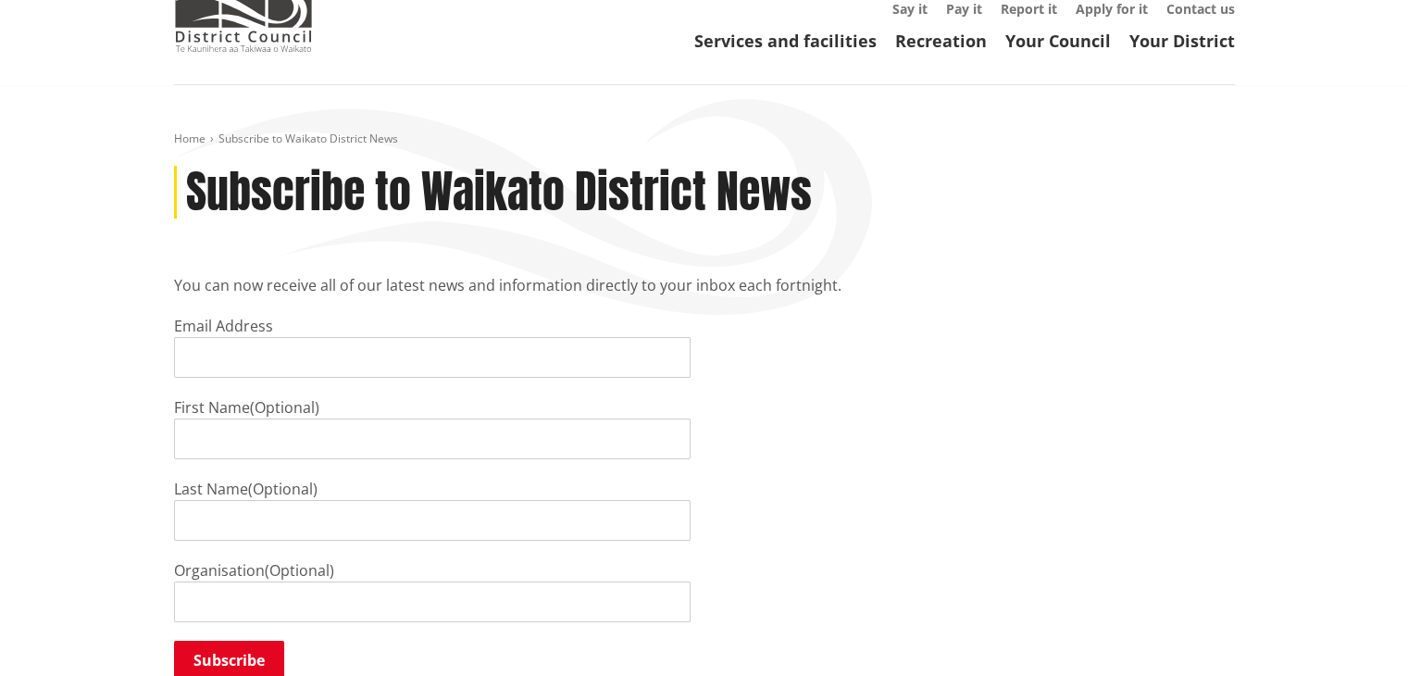
scroll to position [0, 0]
